Goal: Task Accomplishment & Management: Manage account settings

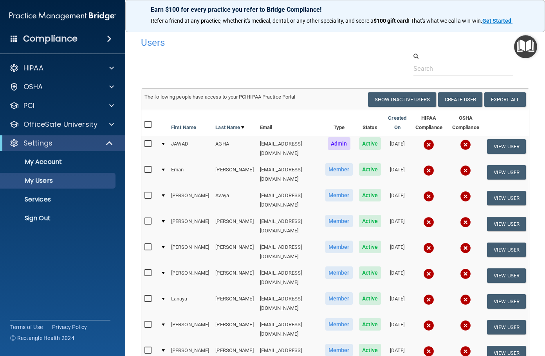
select select "20"
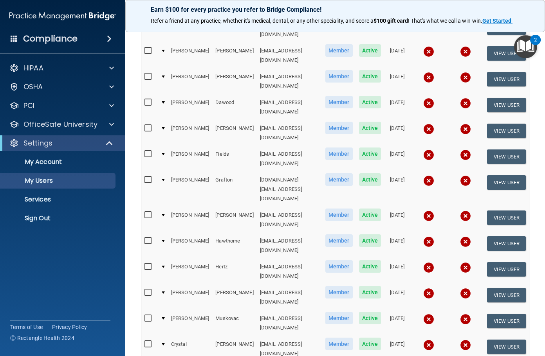
scroll to position [312, 0]
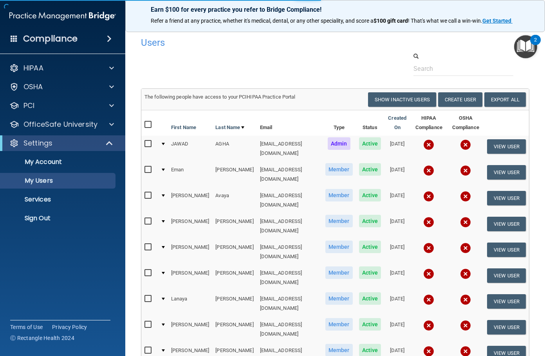
select select "20"
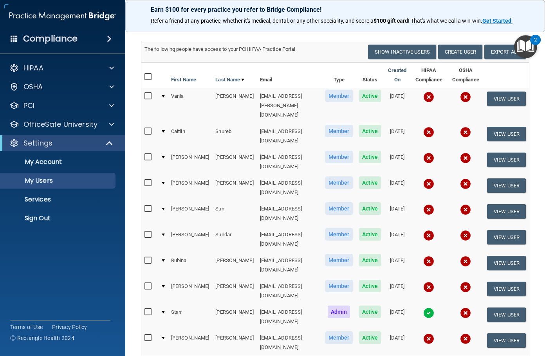
scroll to position [92, 0]
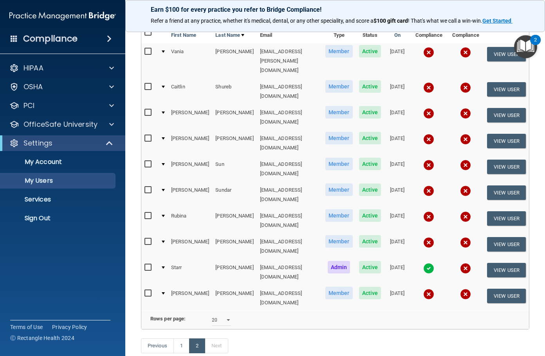
click at [278, 329] on div "Previous 1 2 Next" at bounding box center [335, 347] width 400 height 36
click at [182, 338] on link "1" at bounding box center [181, 345] width 16 height 15
select select "20"
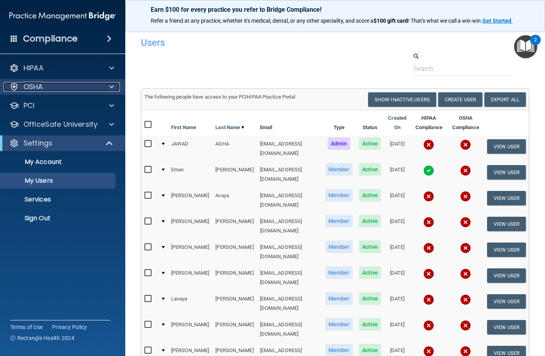
click at [55, 86] on div "OSHA" at bounding box center [52, 86] width 97 height 9
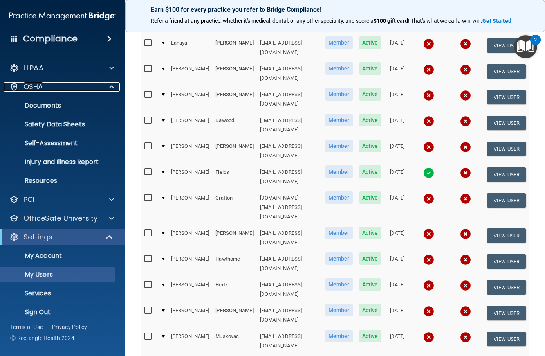
scroll to position [274, 0]
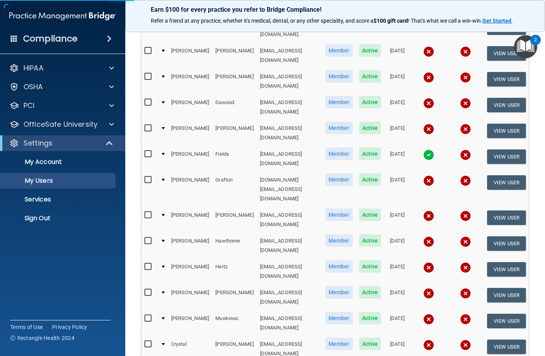
select select "20"
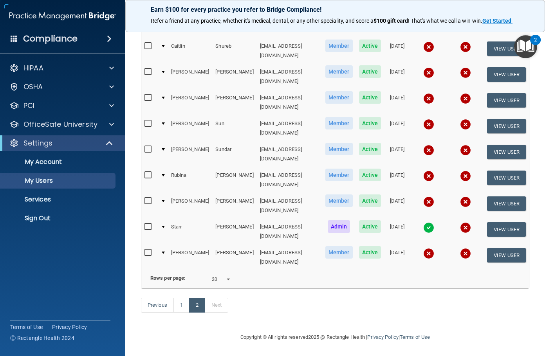
scroll to position [92, 0]
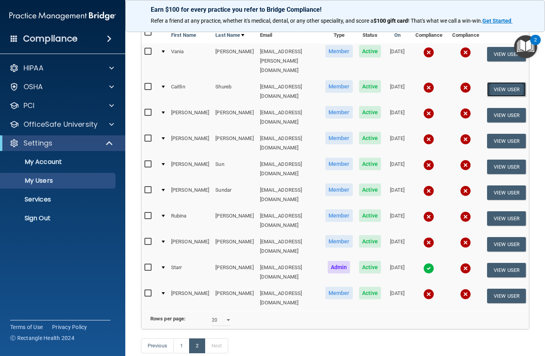
click at [495, 82] on button "View User" at bounding box center [506, 89] width 39 height 14
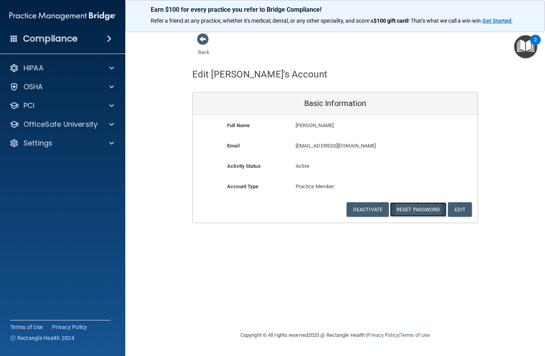
click at [412, 213] on button "Reset Password" at bounding box center [418, 209] width 56 height 14
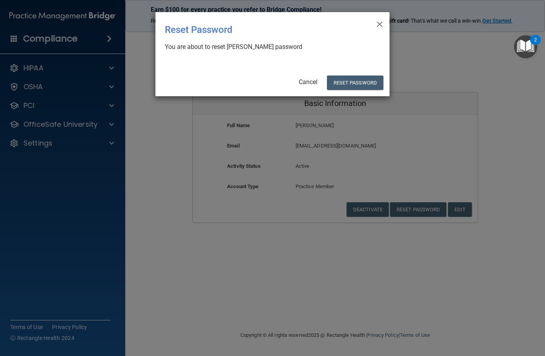
click at [352, 75] on div "× Close Reset Password There was an error while resetting the password ... You …" at bounding box center [272, 54] width 234 height 84
click at [352, 83] on button "Reset Password" at bounding box center [355, 83] width 56 height 14
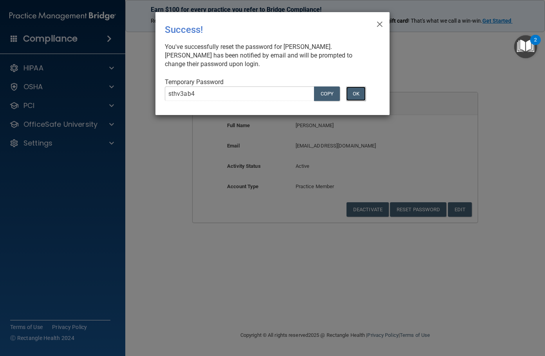
click at [359, 93] on button "OK" at bounding box center [356, 93] width 20 height 14
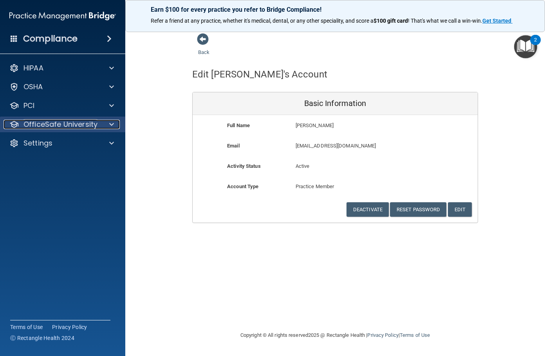
click at [49, 120] on p "OfficeSafe University" at bounding box center [60, 124] width 74 height 9
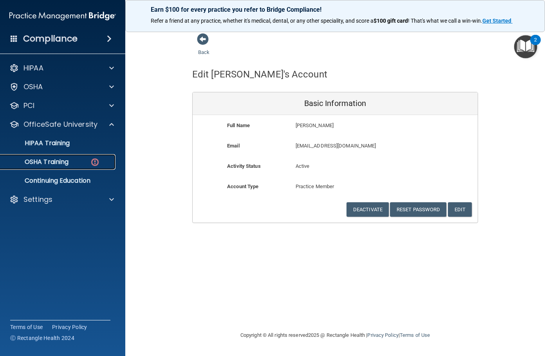
click at [55, 159] on p "OSHA Training" at bounding box center [36, 162] width 63 height 8
